Goal: Task Accomplishment & Management: Use online tool/utility

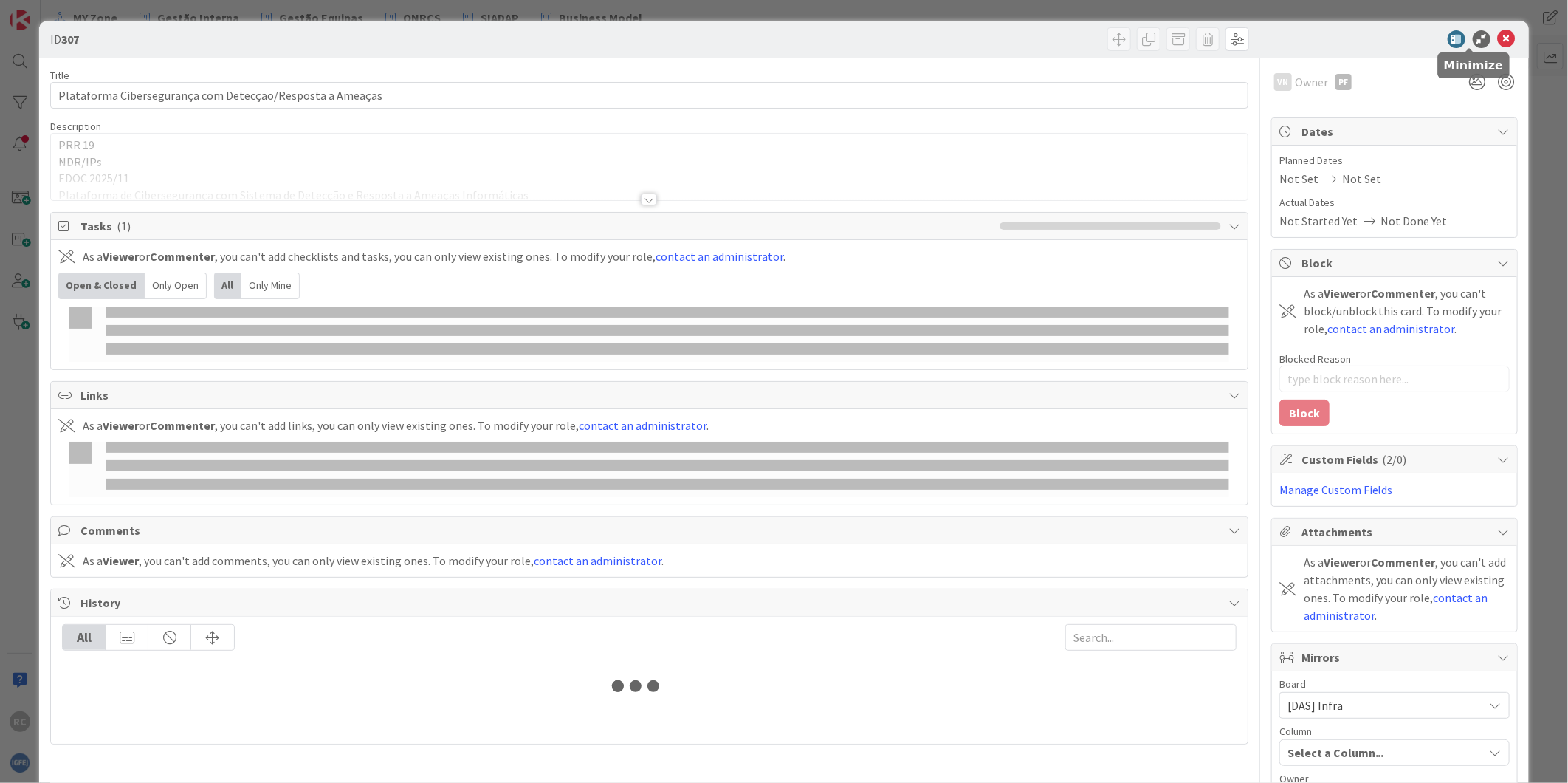
type input "Detecção"
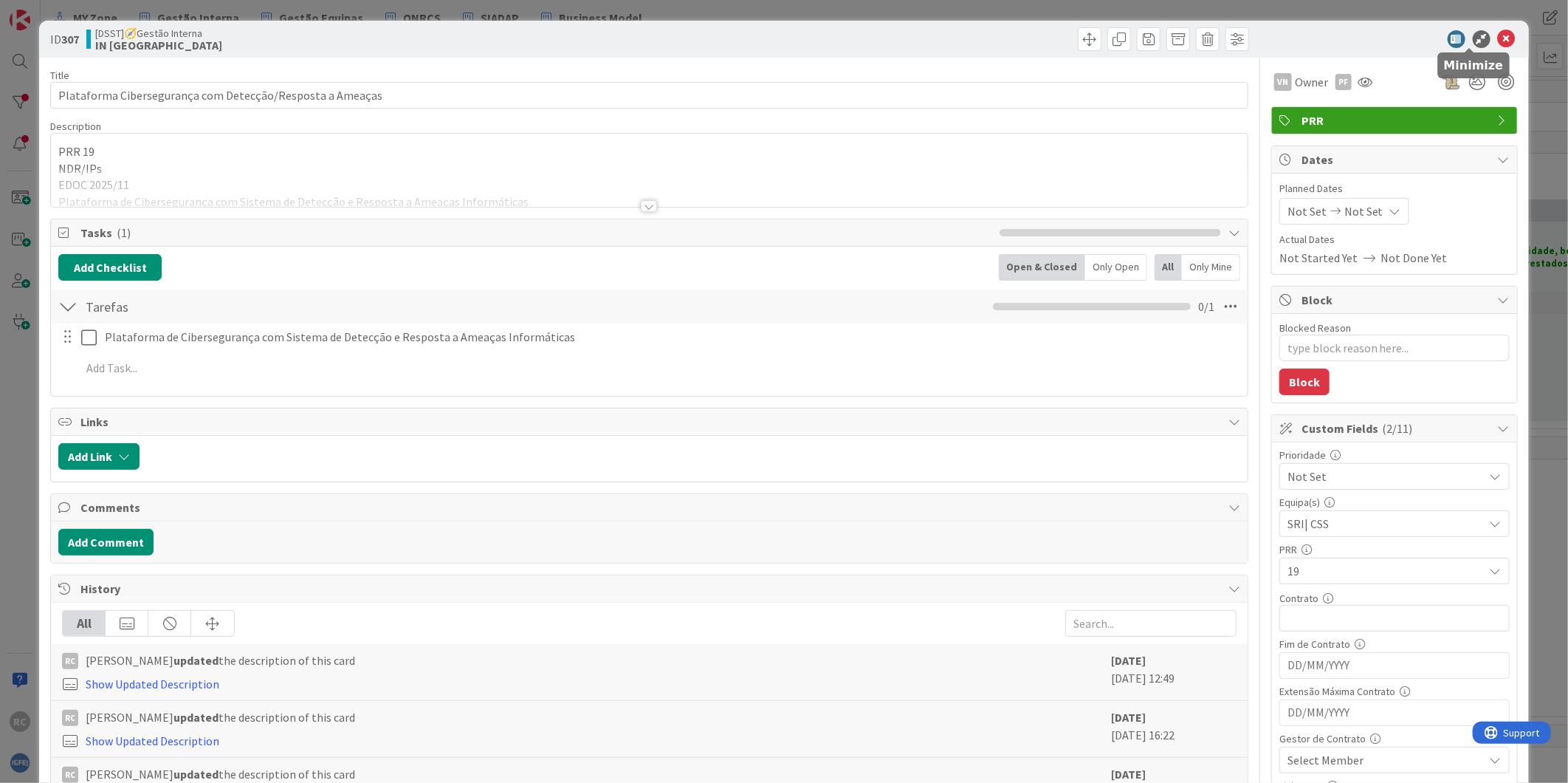
type textarea "x"
click at [1498, 38] on icon at bounding box center [1507, 39] width 18 height 18
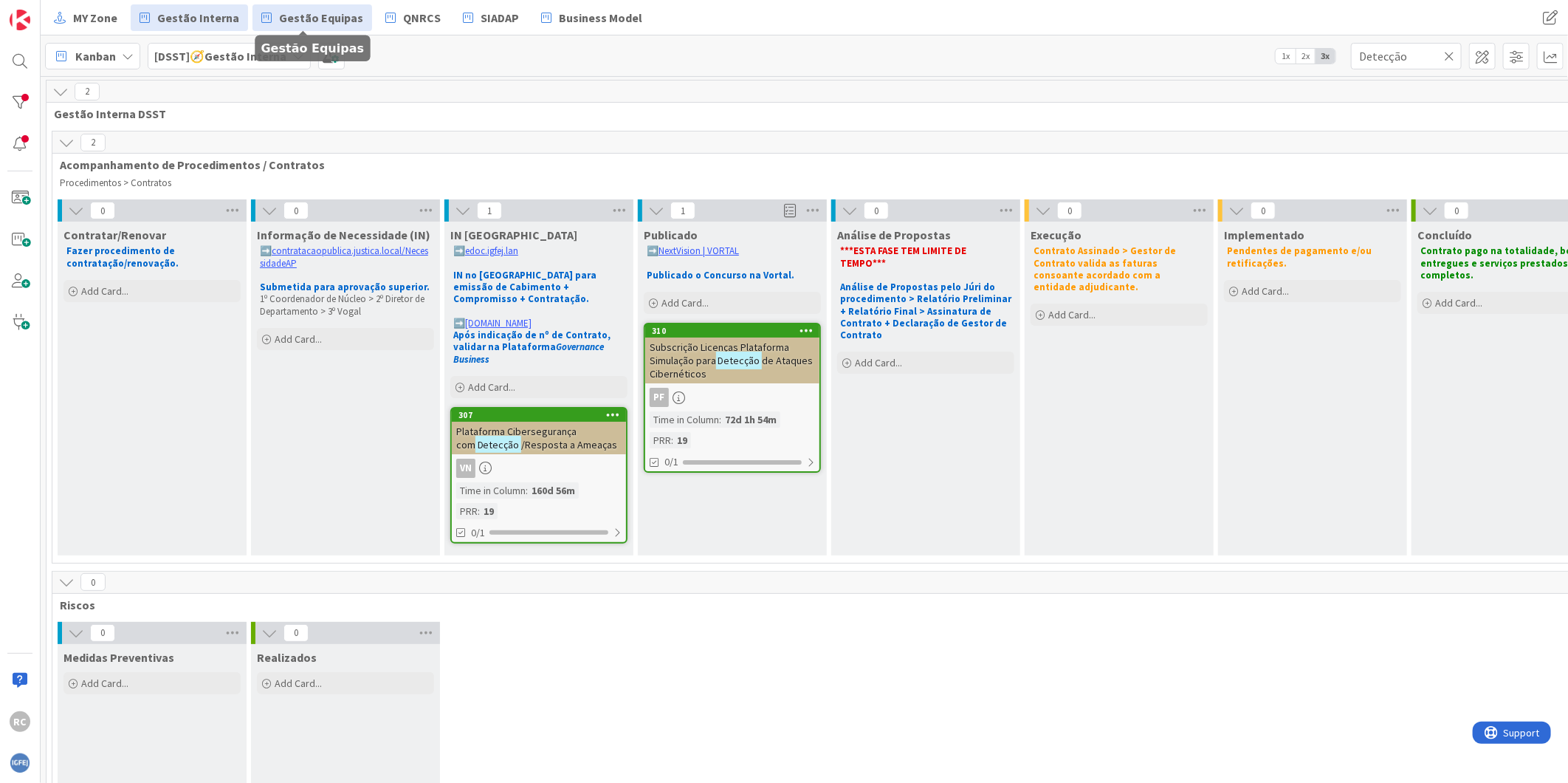
click at [291, 13] on span "Gestão Equipas" at bounding box center [321, 18] width 84 height 18
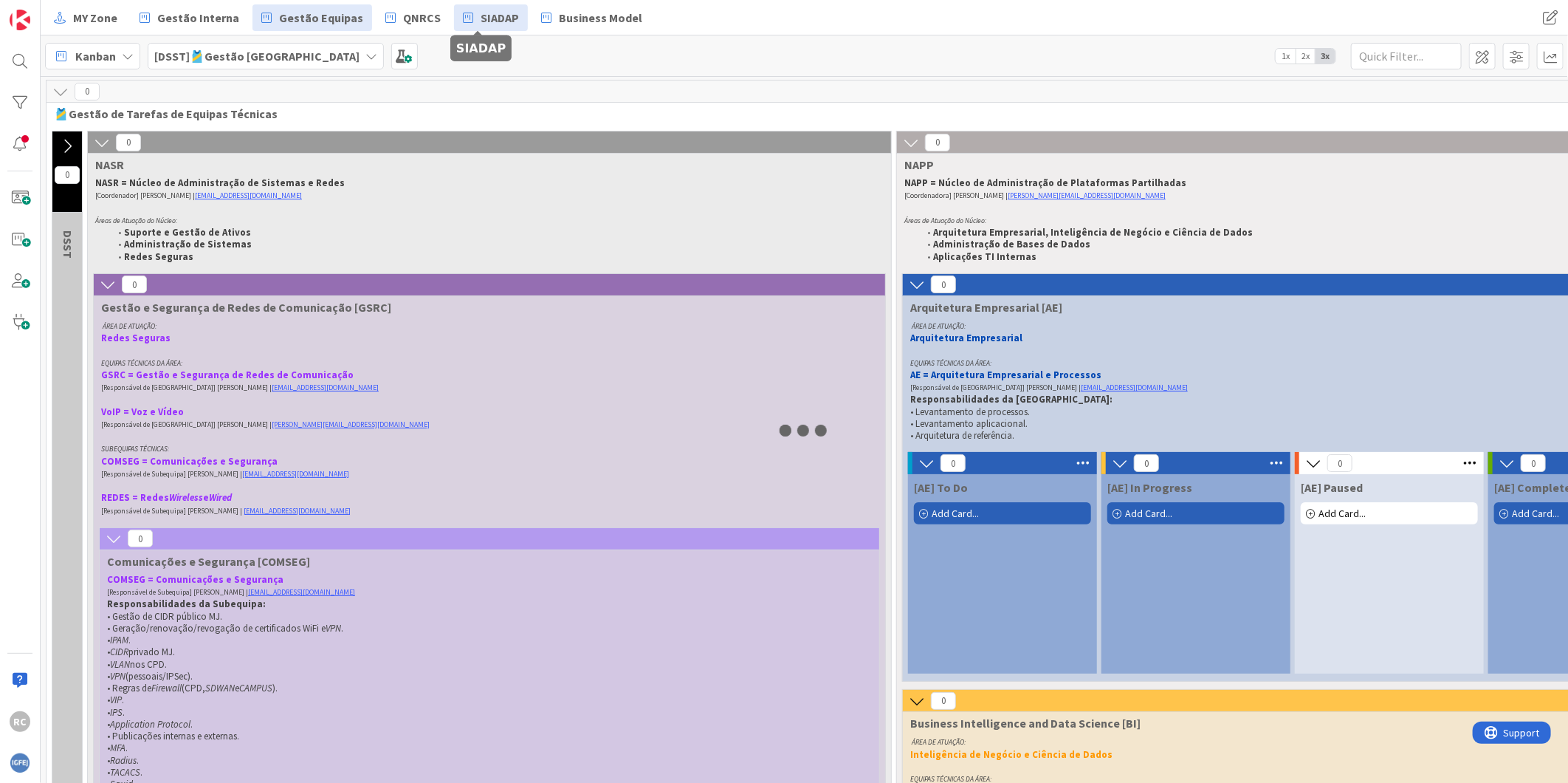
click at [482, 19] on span "SIADAP" at bounding box center [500, 18] width 38 height 18
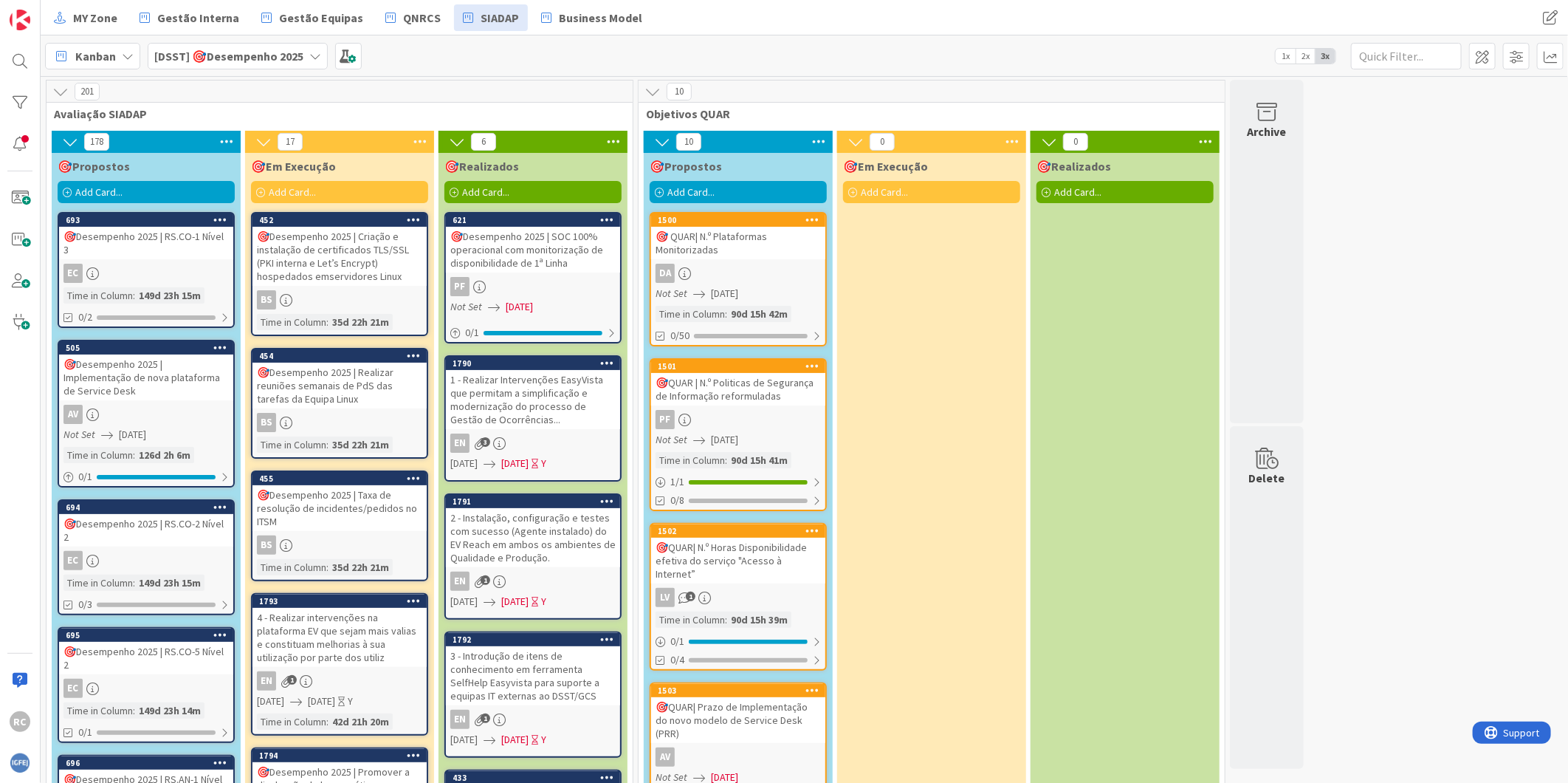
click at [575, 258] on div "🎯Desempenho 2025 | SOC 100% operacional com monitorização de disponibilidade de…" at bounding box center [533, 249] width 174 height 46
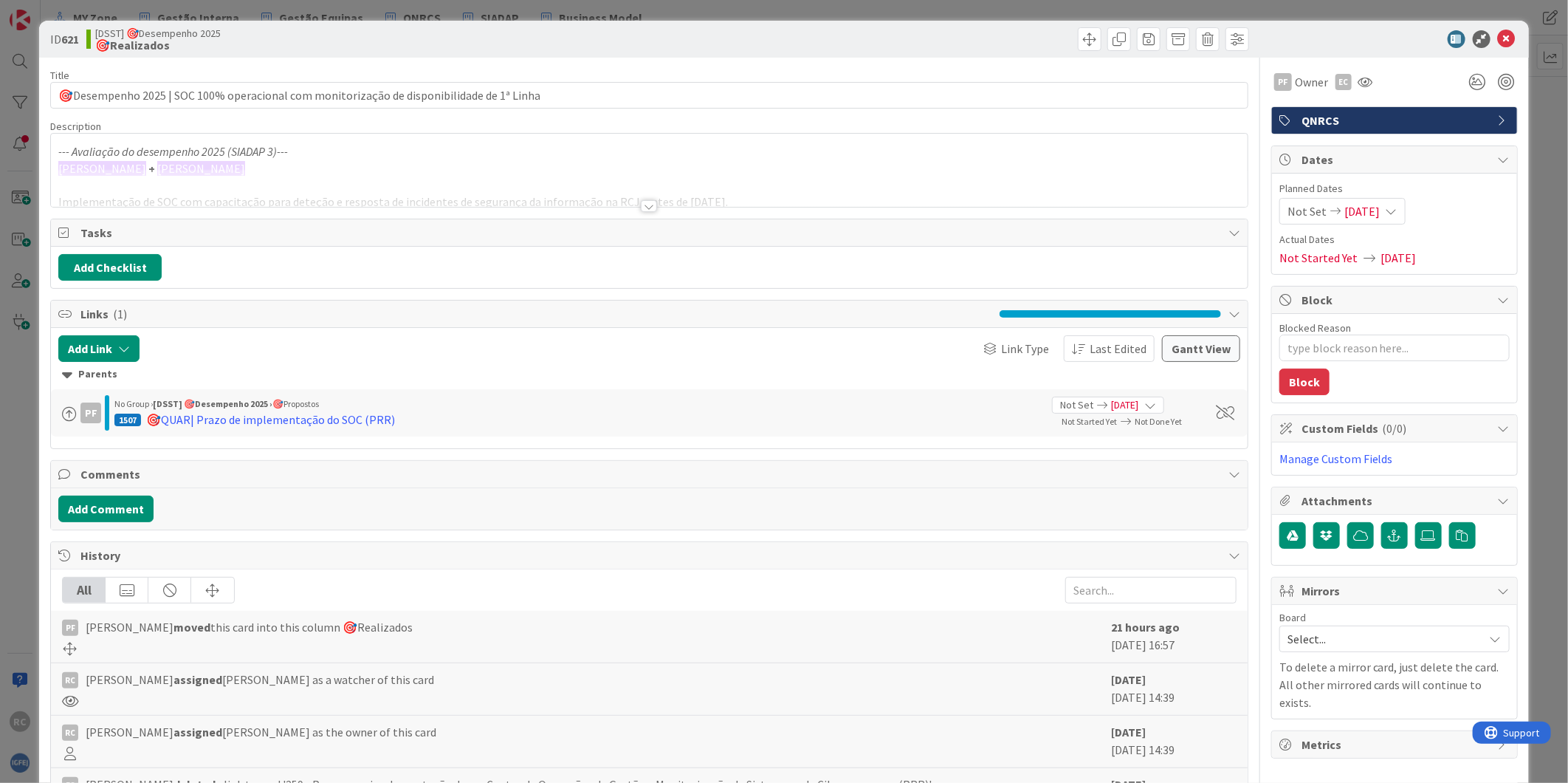
click at [645, 209] on div at bounding box center [649, 206] width 16 height 12
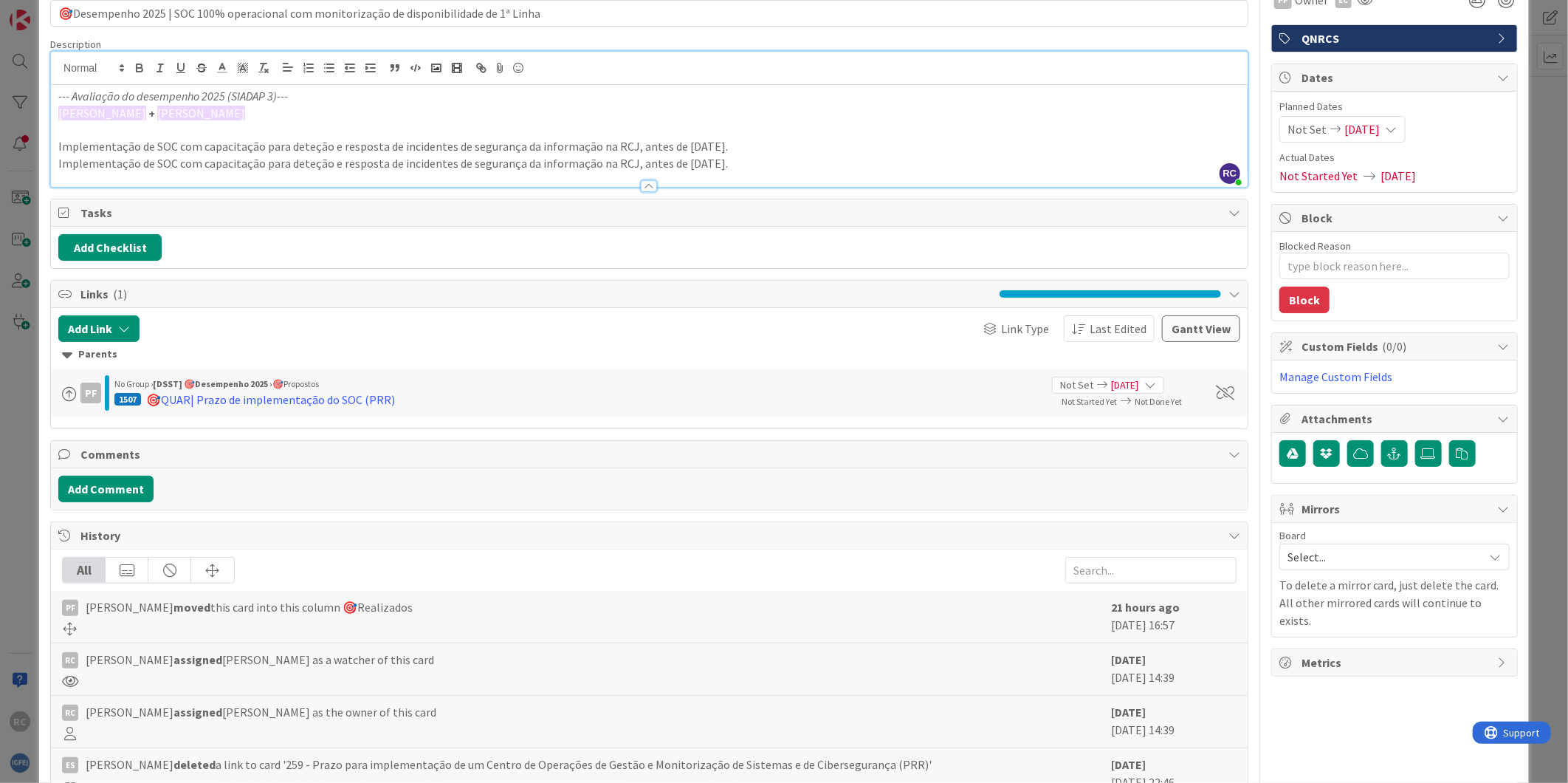
scroll to position [164, 0]
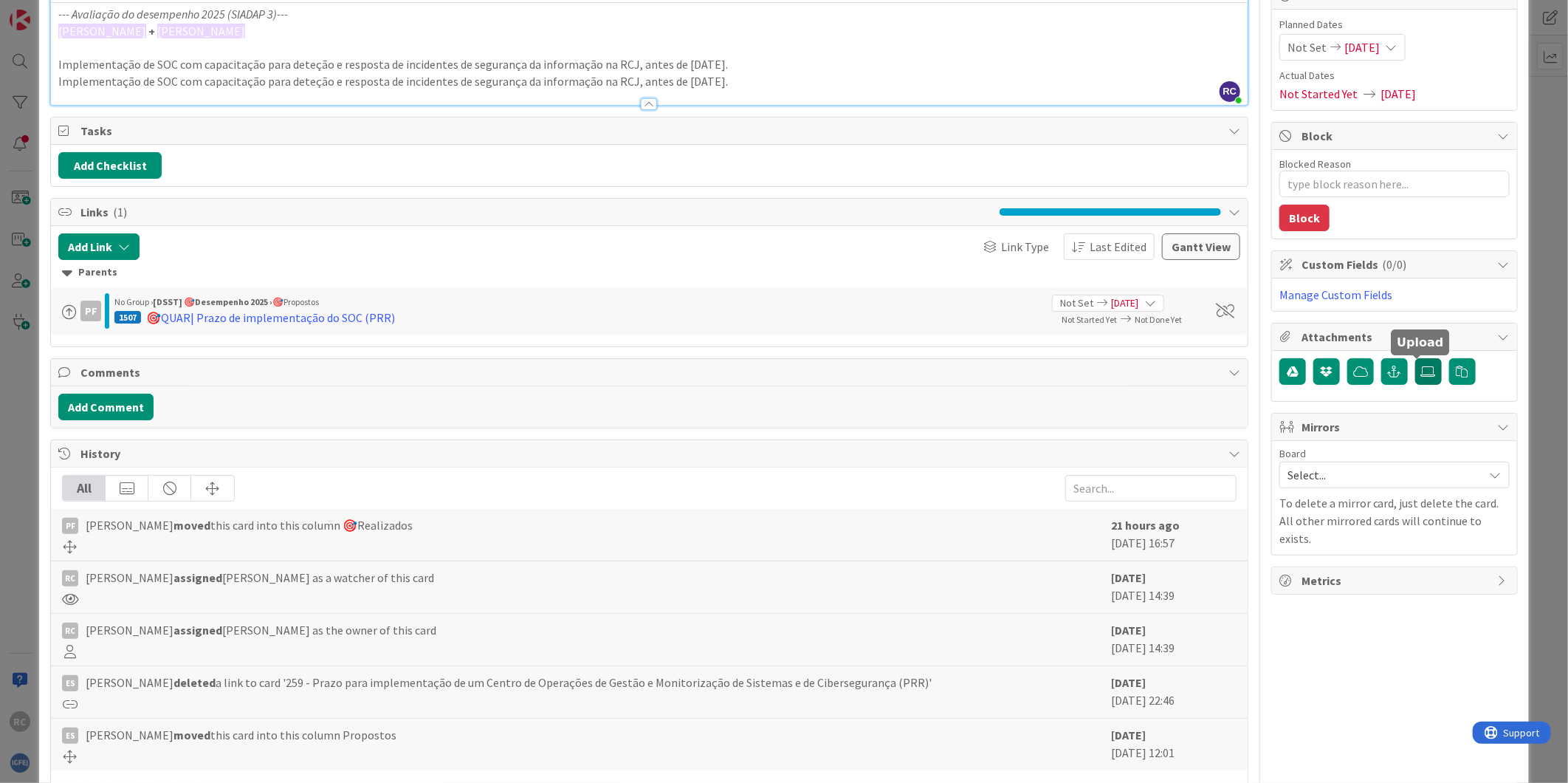
click at [1421, 372] on icon at bounding box center [1429, 371] width 15 height 12
click at [1415, 358] on input "file" at bounding box center [1415, 358] width 0 height 0
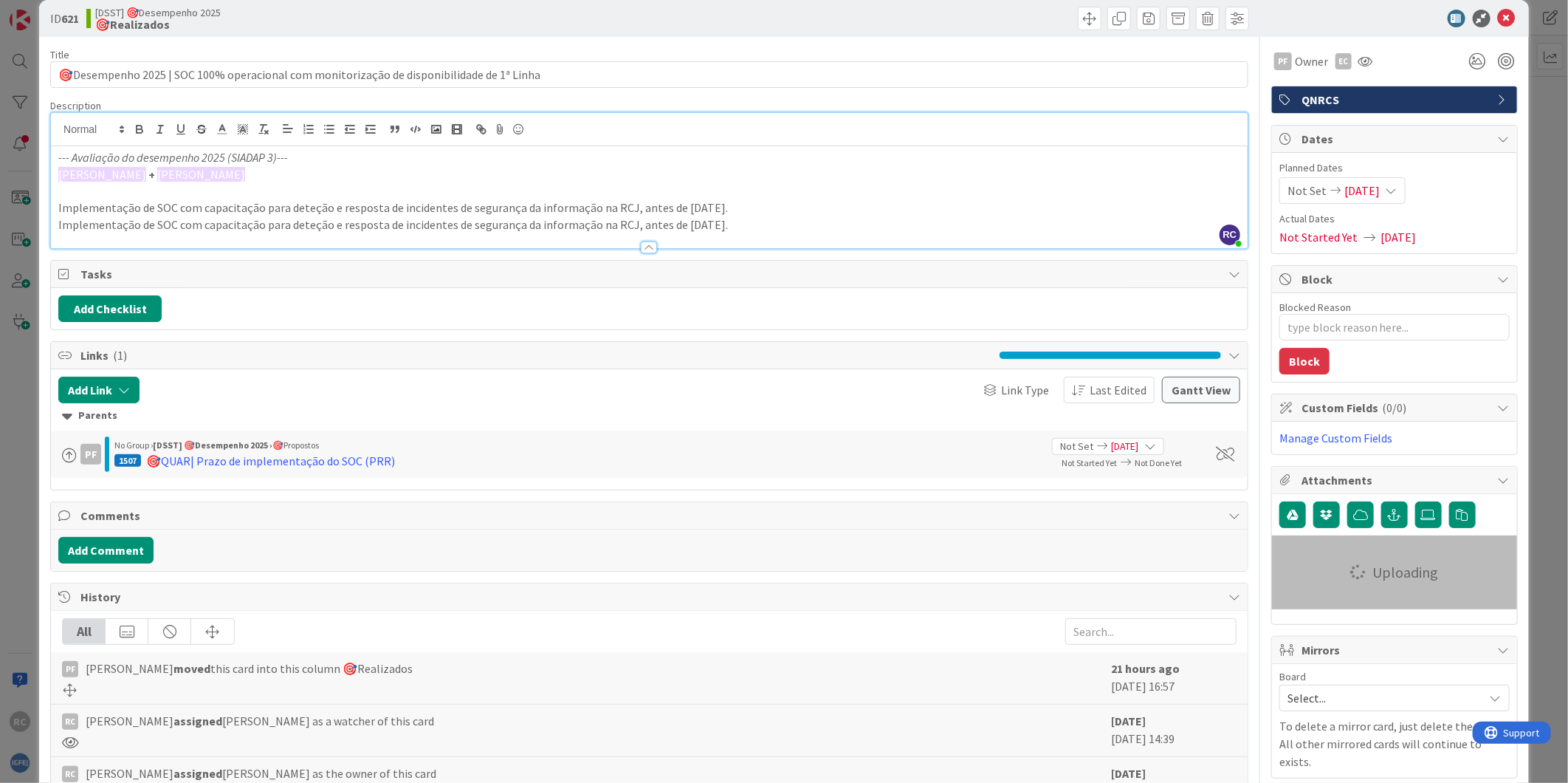
scroll to position [0, 0]
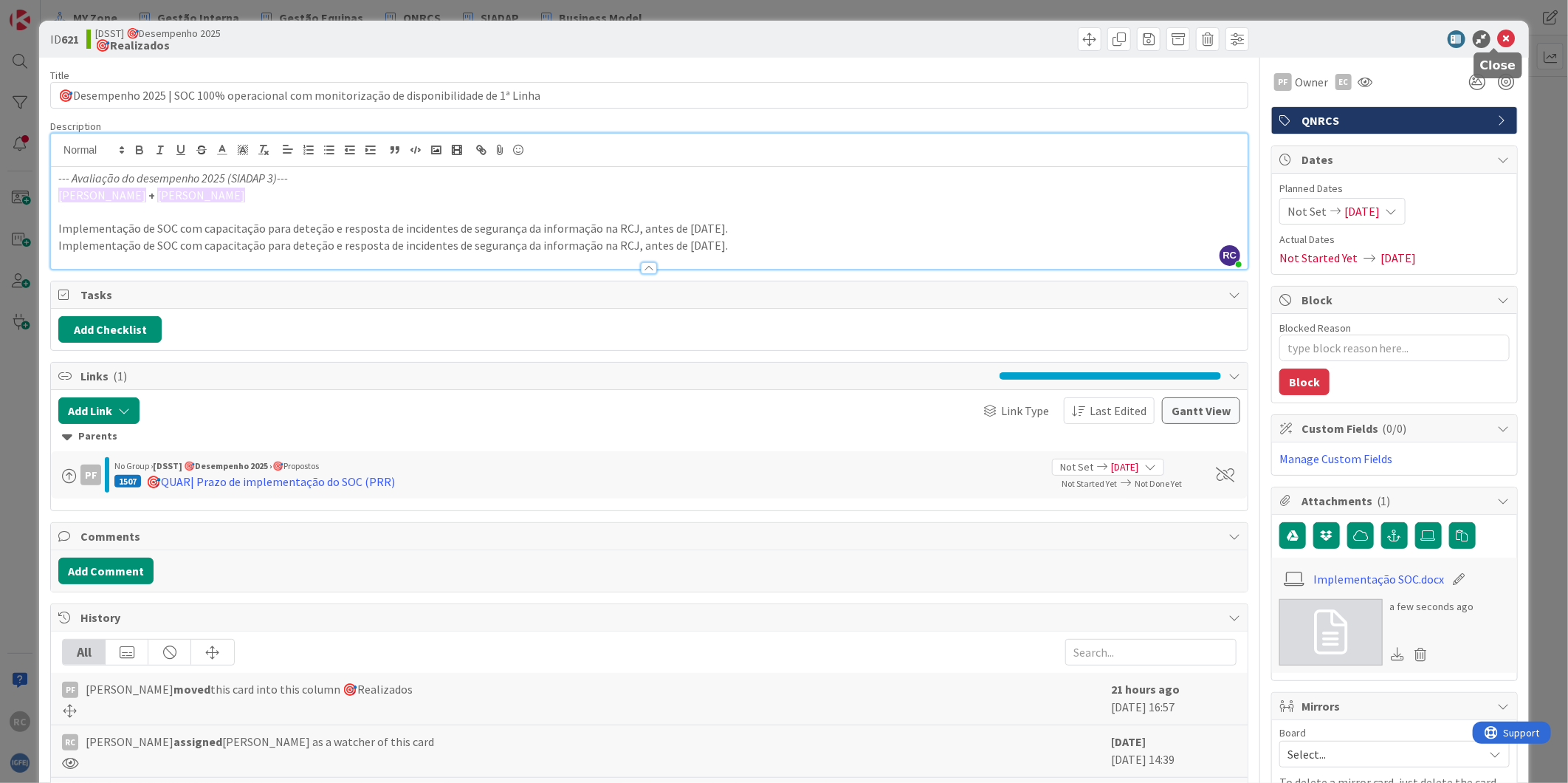
click at [1498, 36] on icon at bounding box center [1507, 39] width 18 height 18
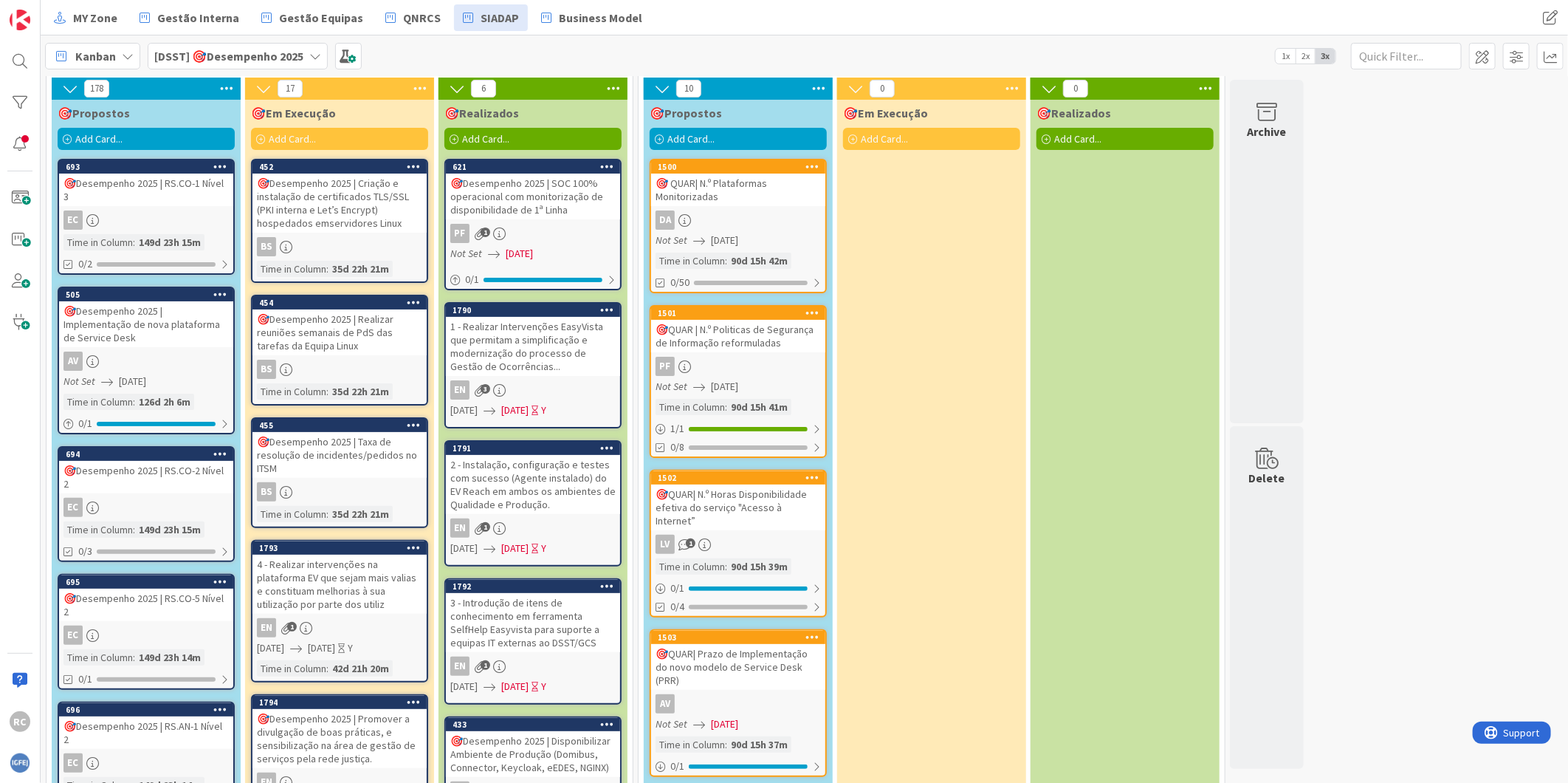
scroll to position [82, 0]
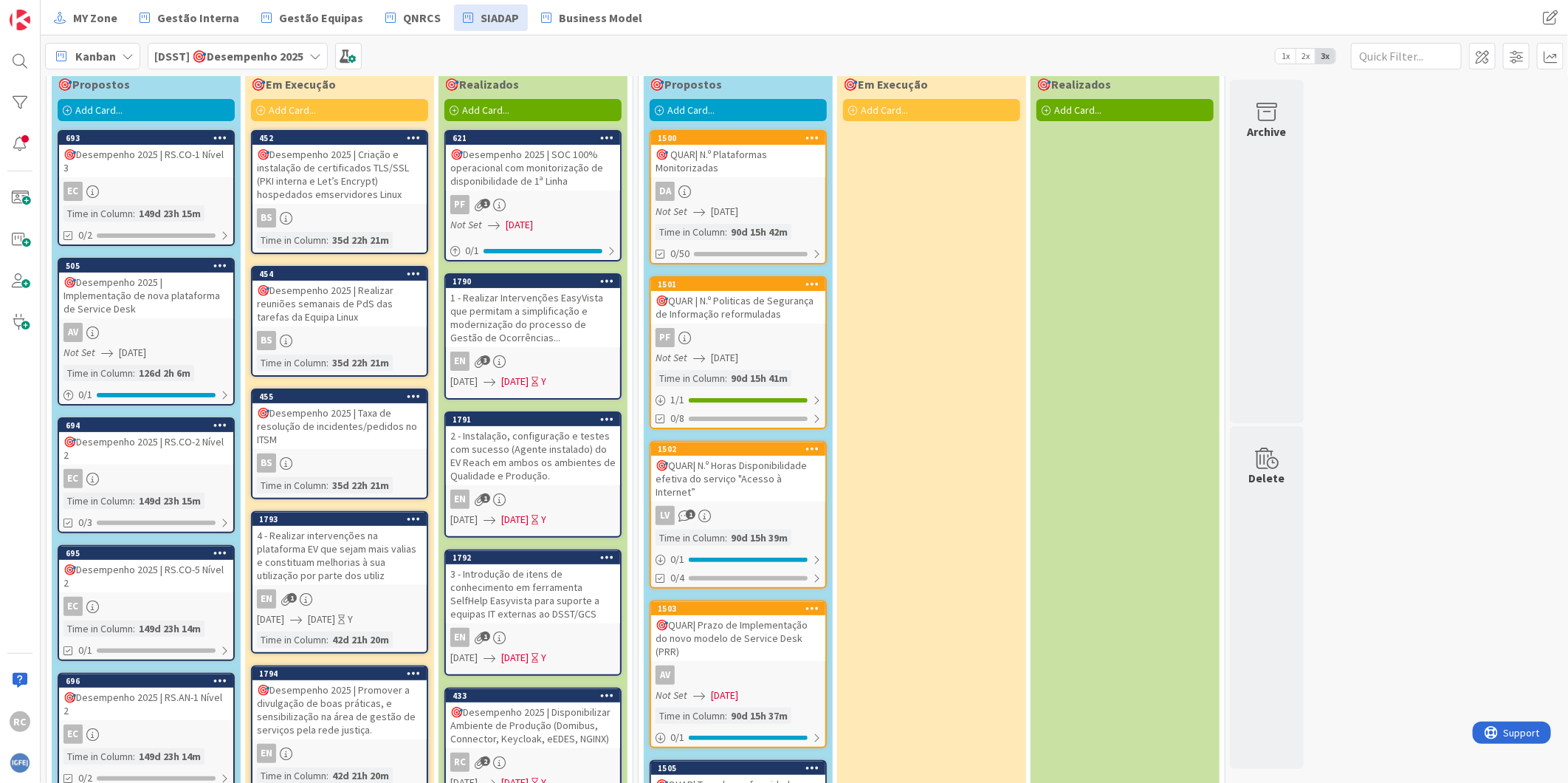
click at [523, 315] on div "1 - Realizar Intervenções EasyVista que permitam a simplificação e modernização…" at bounding box center [533, 317] width 174 height 59
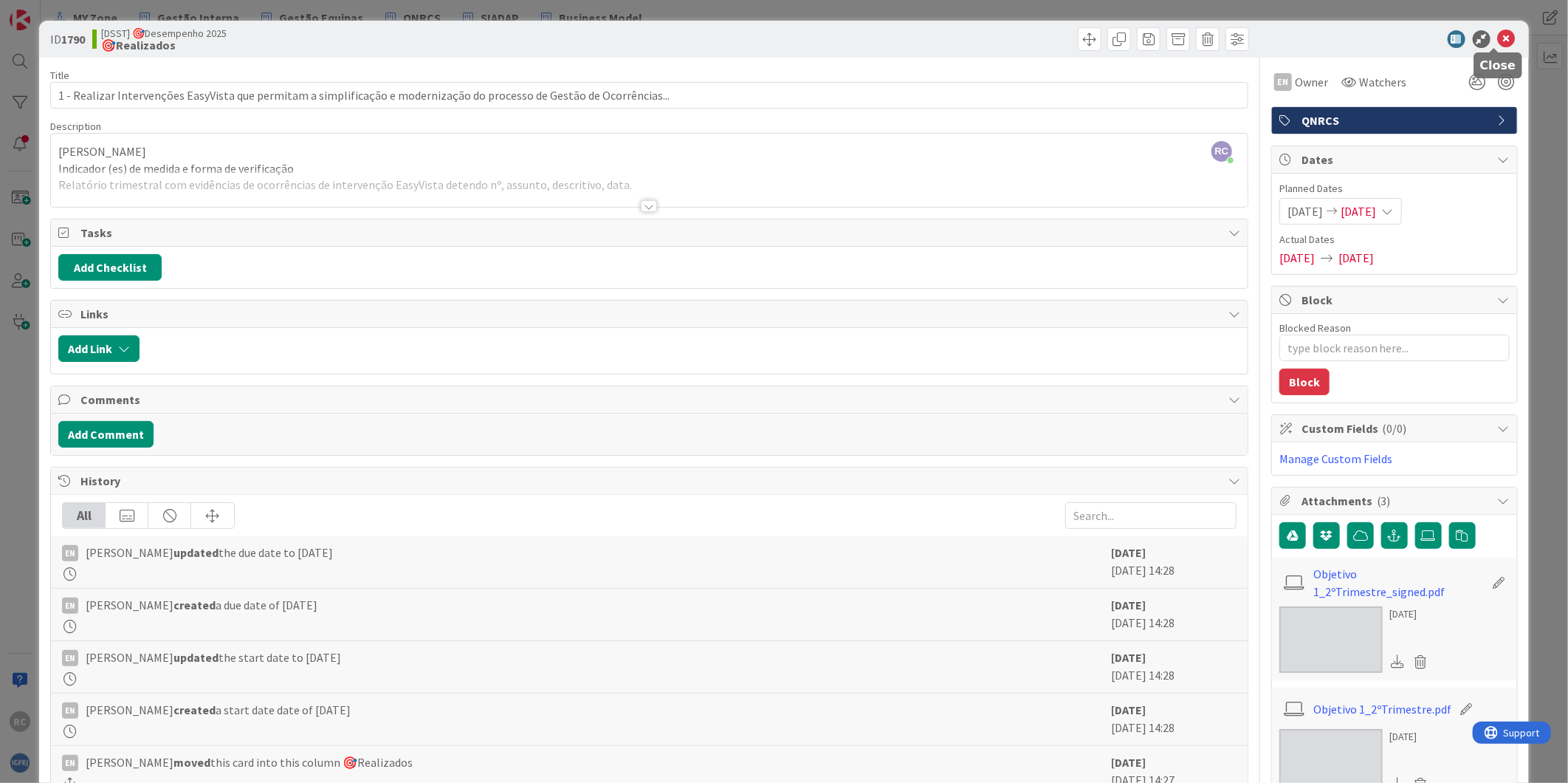
drag, startPoint x: 1490, startPoint y: 36, endPoint x: 1477, endPoint y: 40, distance: 13.6
click at [1498, 35] on icon at bounding box center [1507, 39] width 18 height 18
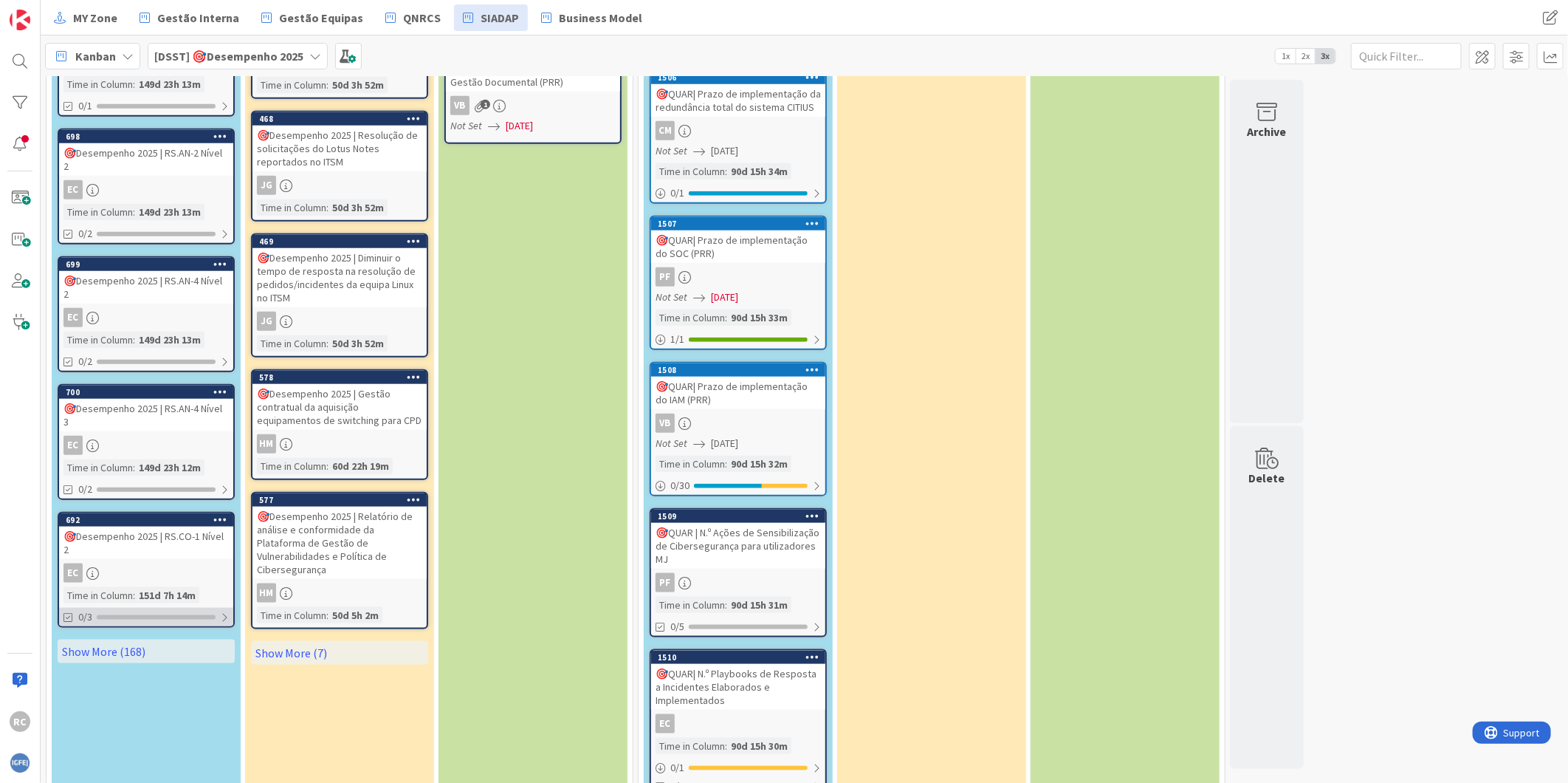
scroll to position [882, 0]
drag, startPoint x: 131, startPoint y: 511, endPoint x: 206, endPoint y: 477, distance: 82.3
click at [131, 639] on link "Show More (168)" at bounding box center [146, 651] width 177 height 23
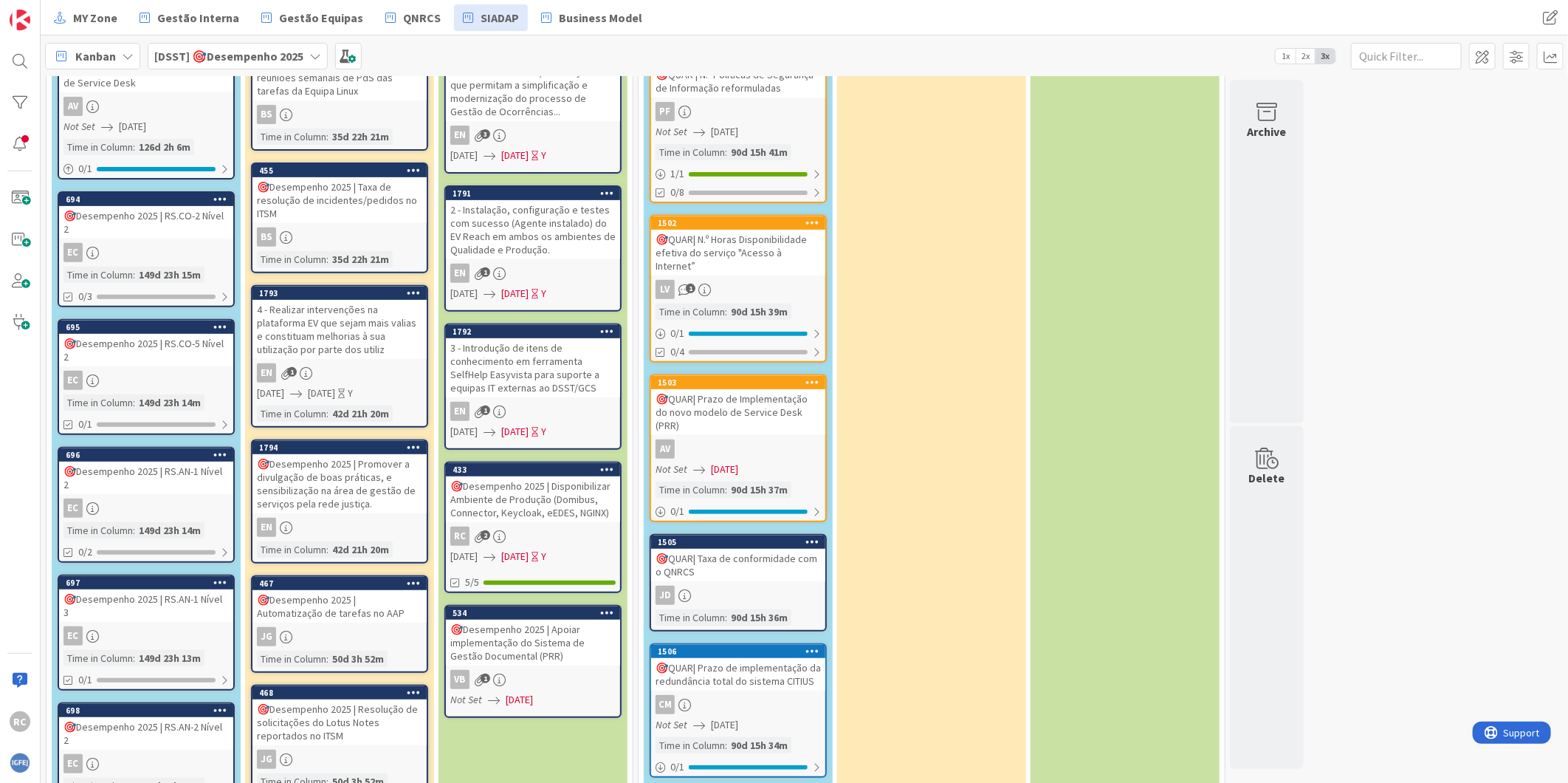
scroll to position [0, 0]
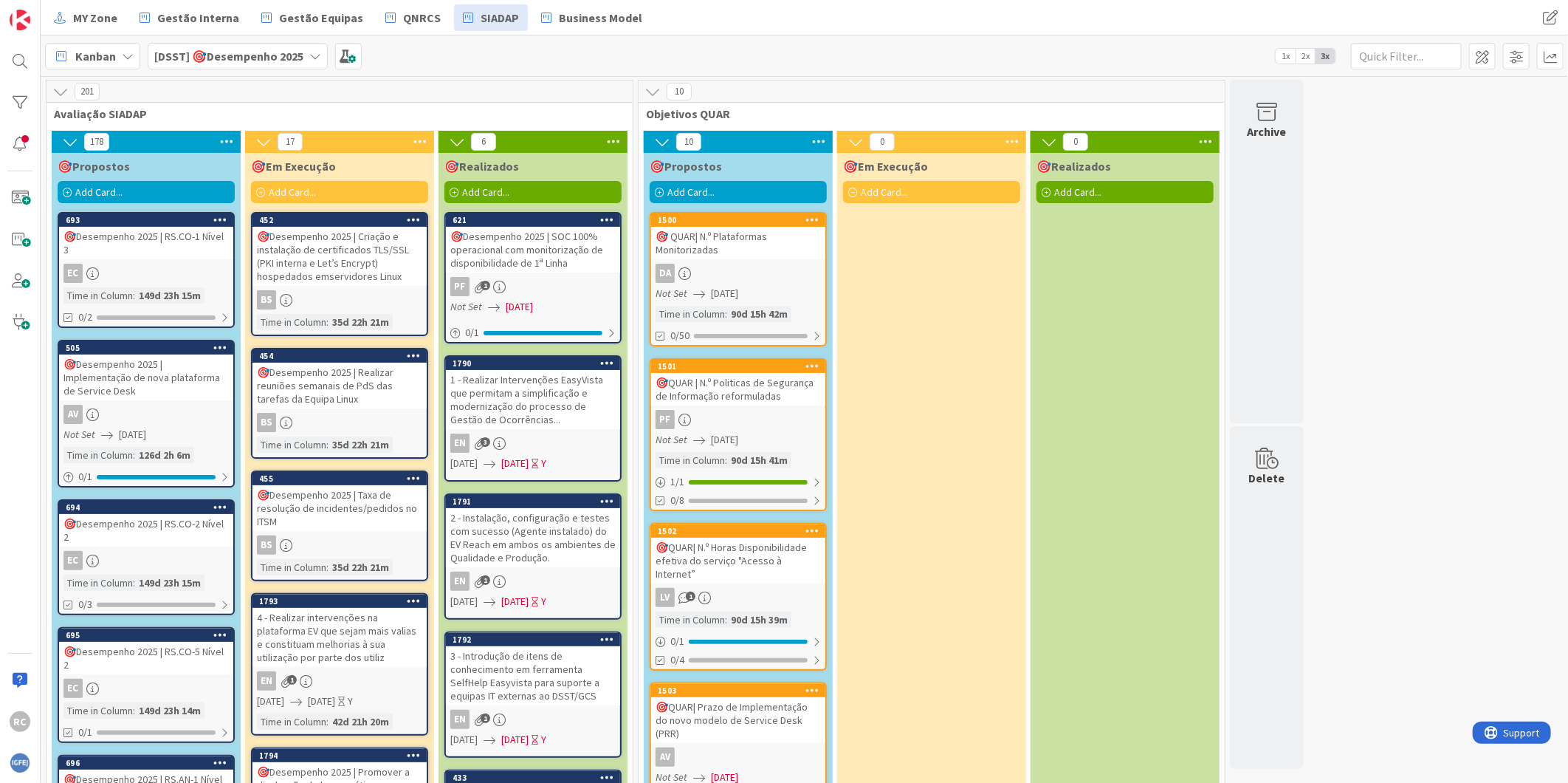
click at [153, 113] on span "Avaliação SIADAP" at bounding box center [333, 114] width 561 height 15
click at [547, 261] on div "🎯Desempenho 2025 | SOC 100% operacional com monitorização de disponibilidade de…" at bounding box center [533, 249] width 174 height 46
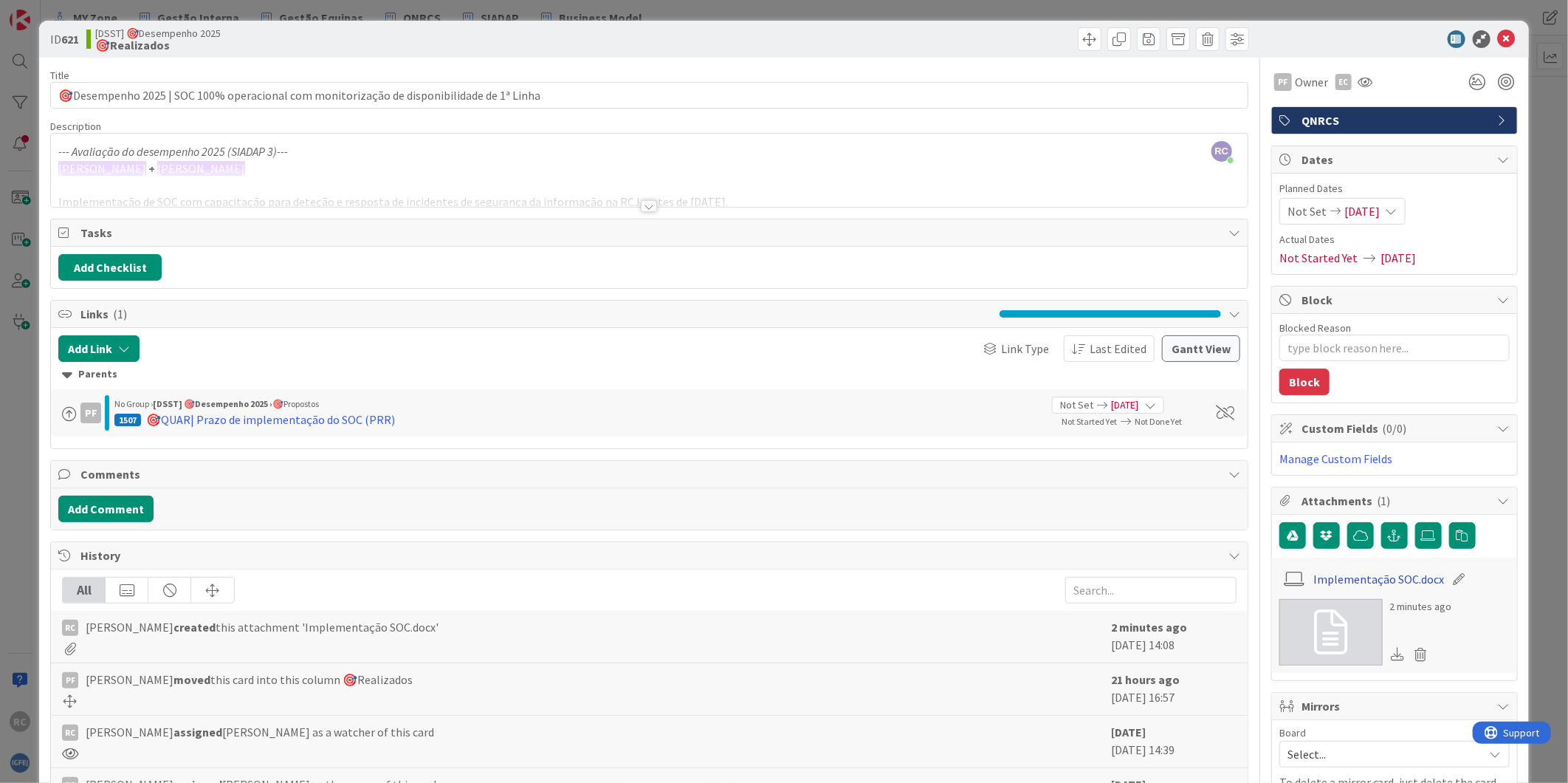
click at [1387, 579] on link "Implementação SOC.docx" at bounding box center [1378, 579] width 131 height 18
type textarea "x"
